Goal: Transaction & Acquisition: Purchase product/service

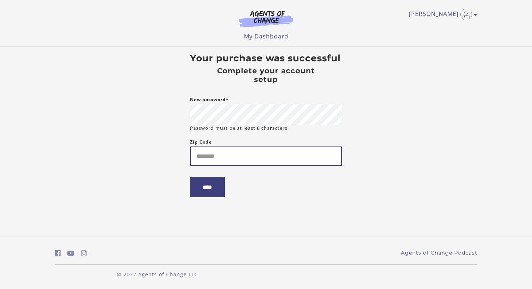
click at [211, 160] on input "Zip Code" at bounding box center [266, 155] width 152 height 19
type input "*****"
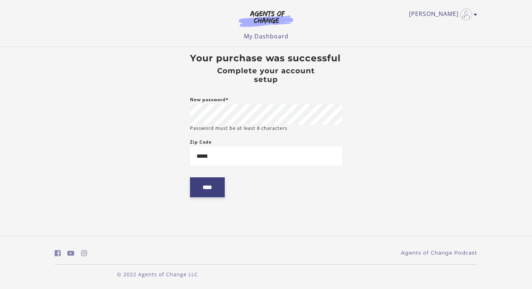
click at [209, 191] on input "****" at bounding box center [207, 187] width 35 height 20
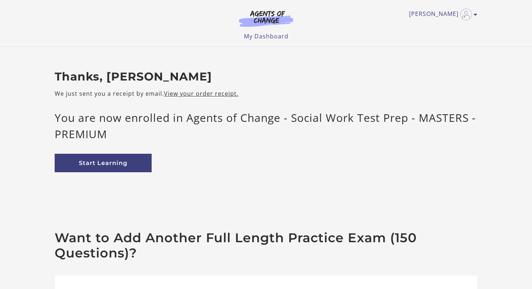
click at [239, 185] on div "Thanks, Juanice W We just sent you a receipt by email. View your order receipt.…" at bounding box center [266, 138] width 434 height 137
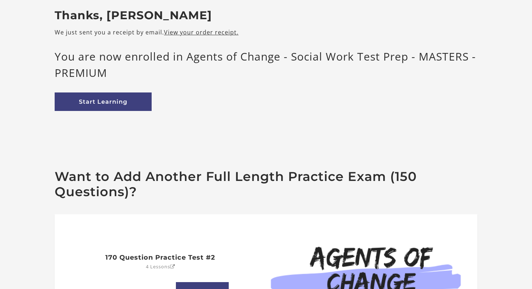
scroll to position [54, 0]
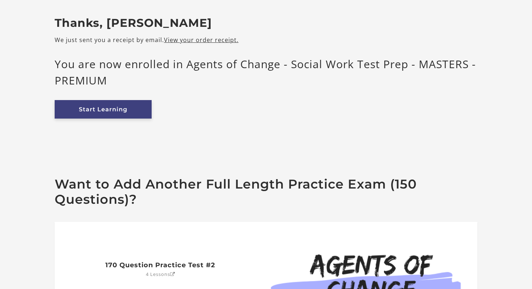
click at [105, 108] on link "Start Learning" at bounding box center [103, 109] width 97 height 18
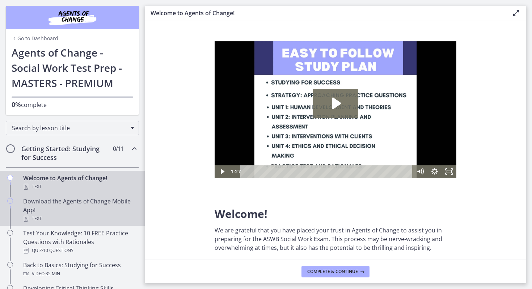
click at [102, 207] on div "Download the Agents of Change Mobile App! Text" at bounding box center [79, 210] width 113 height 26
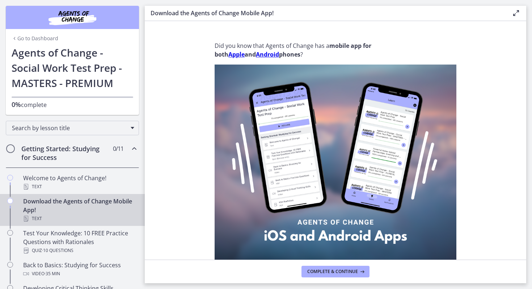
click at [158, 180] on section "Did you know that Agents of Change has a mobile app for both Apple and Android …" at bounding box center [336, 140] width 382 height 238
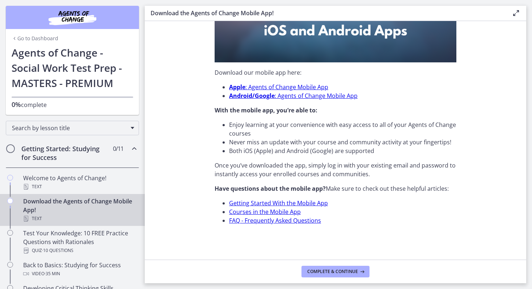
scroll to position [190, 0]
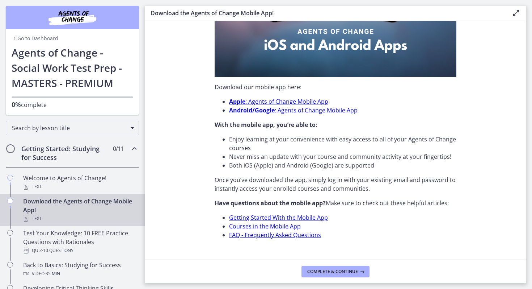
click at [501, 142] on section "Did you know that Agents of Change has a mobile app for both Apple and Android …" at bounding box center [336, 140] width 382 height 238
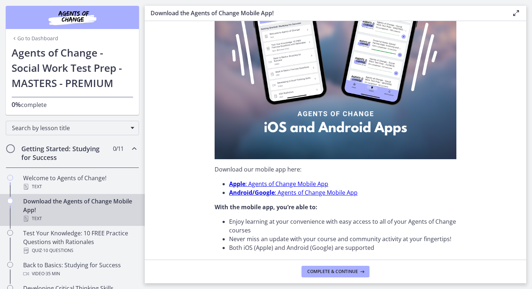
scroll to position [75, 0]
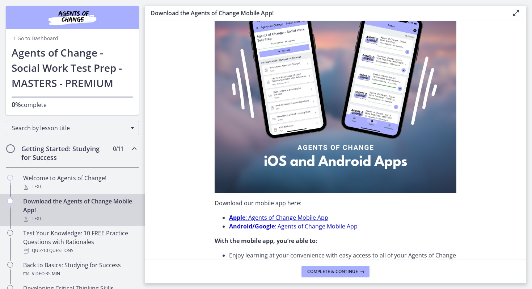
click at [144, 122] on div "Search by lesson title" at bounding box center [72, 126] width 145 height 23
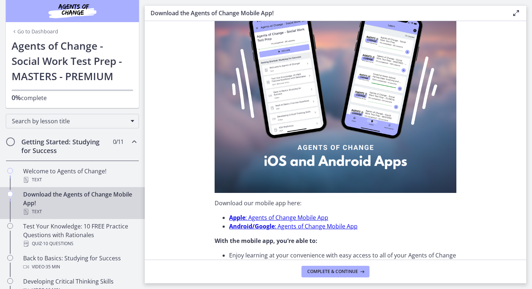
scroll to position [0, 0]
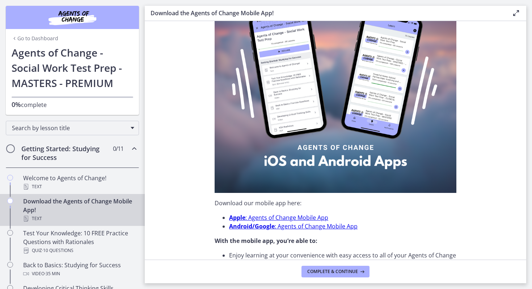
click at [515, 14] on icon at bounding box center [516, 13] width 9 height 9
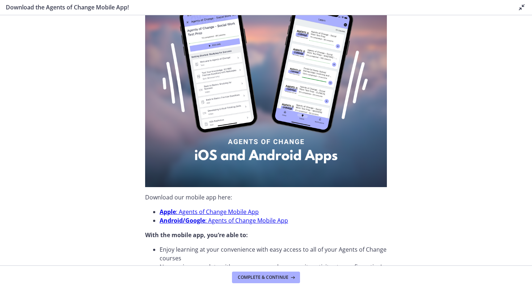
click at [521, 8] on icon at bounding box center [522, 7] width 9 height 9
